Goal: Find contact information: Find contact information

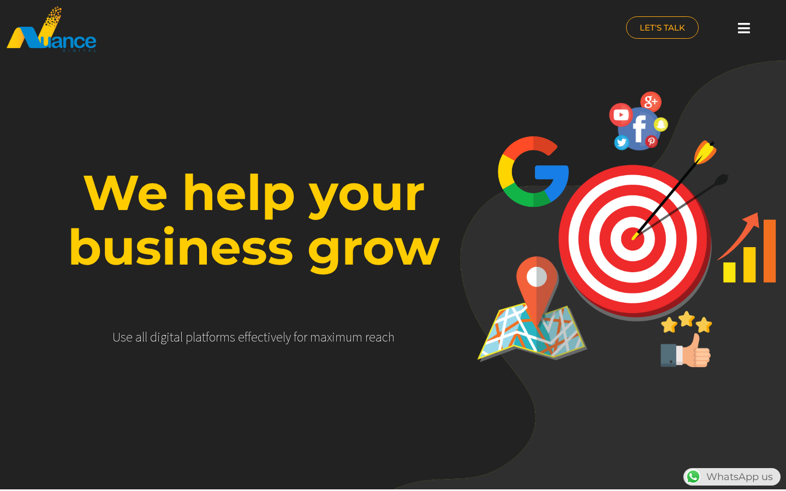
scroll to position [0, 287]
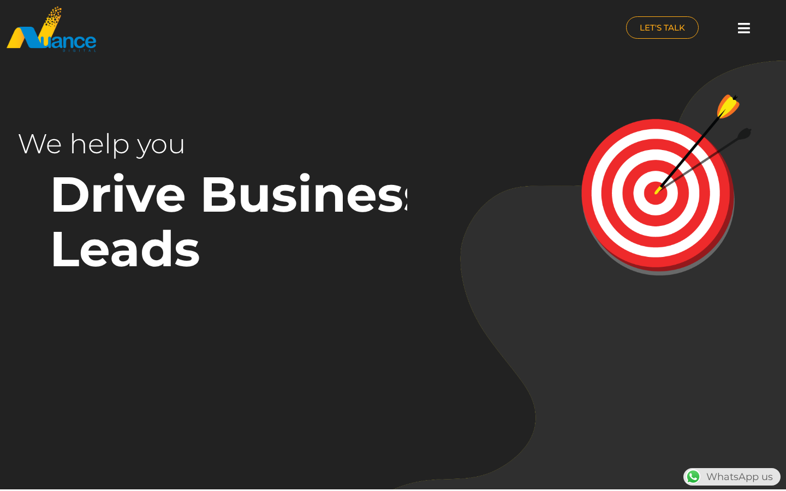
click at [736, 29] on div at bounding box center [744, 28] width 22 height 24
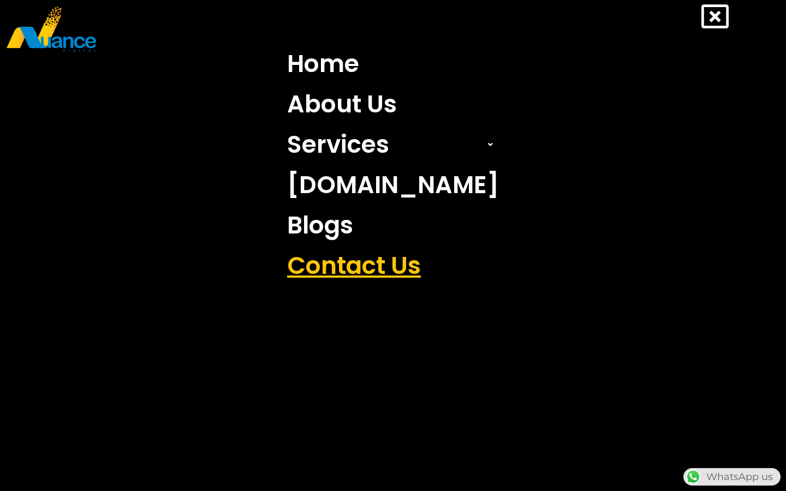
scroll to position [0, 0]
click at [439, 275] on link "Contact Us" at bounding box center [393, 266] width 228 height 40
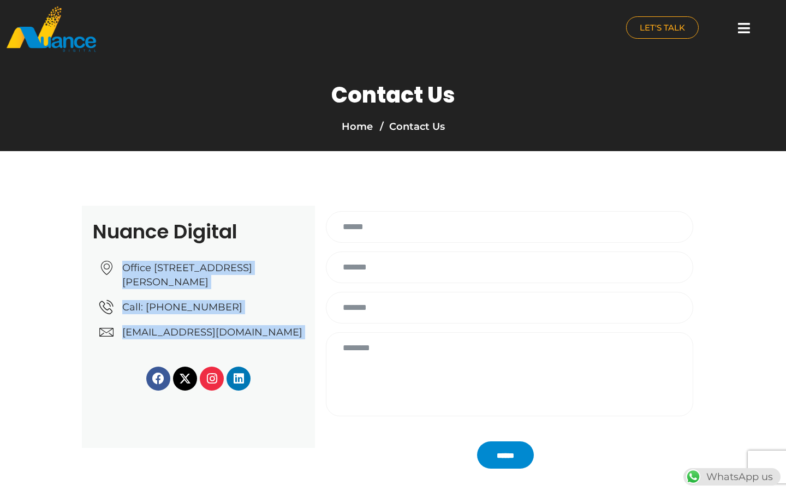
drag, startPoint x: 124, startPoint y: 259, endPoint x: 273, endPoint y: 367, distance: 184.4
click at [273, 367] on div "Nuance Digital Office No: 31، Al Malki Business Center, New Al Mirqab, Jawaan S…" at bounding box center [198, 327] width 233 height 242
copy div "Office No: 31، Al Malki Business Center, New Al Mirqab, Jawaan Street, Doha – Q…"
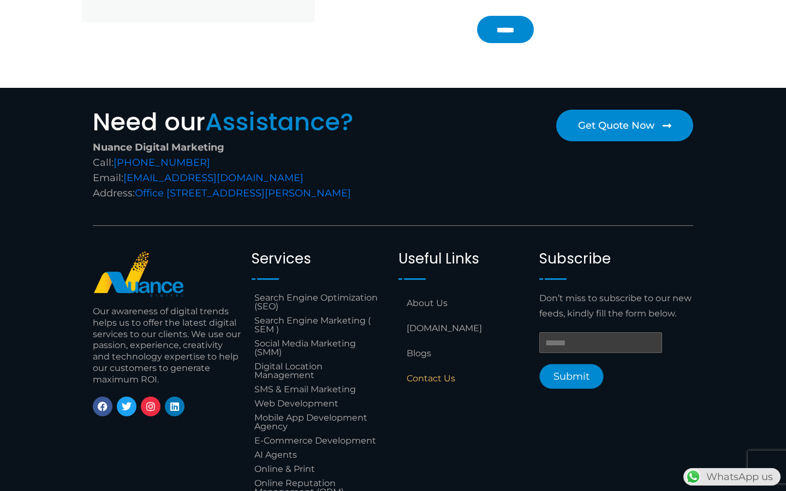
scroll to position [513, 0]
